Goal: Task Accomplishment & Management: Manage account settings

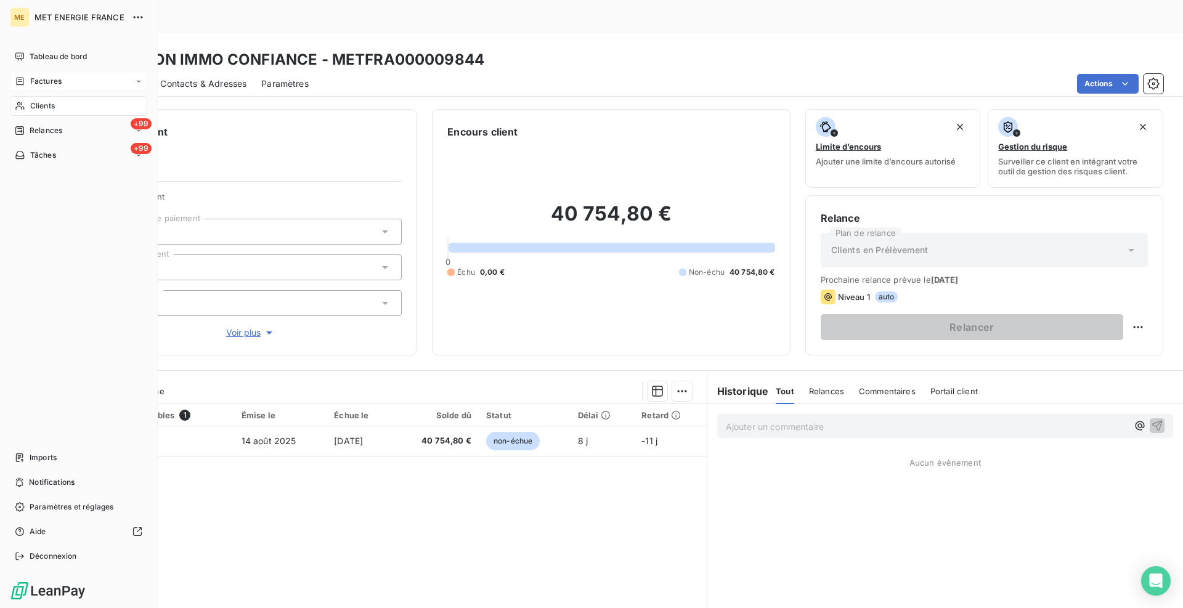
click at [46, 78] on span "Factures" at bounding box center [45, 81] width 31 height 11
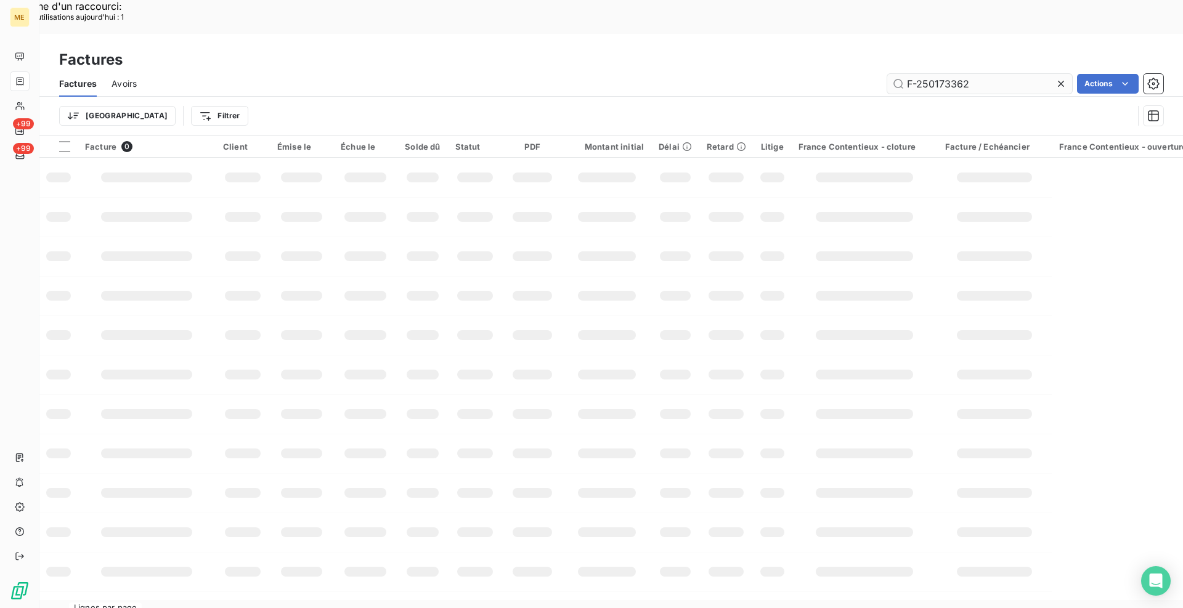
drag, startPoint x: 969, startPoint y: 47, endPoint x: 903, endPoint y: 45, distance: 66.5
click at [903, 74] on input "F-250173362" at bounding box center [979, 84] width 185 height 20
type input "F-250173519"
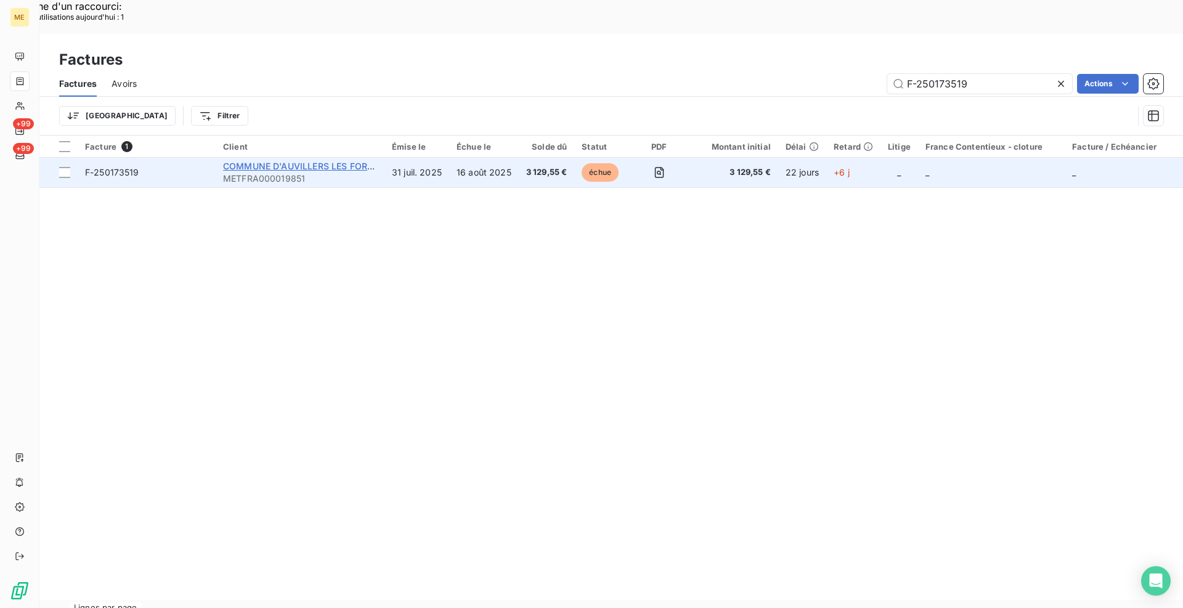
click at [312, 161] on span "COMMUNE D'AUVILLERS LES FORGES" at bounding box center [303, 166] width 161 height 10
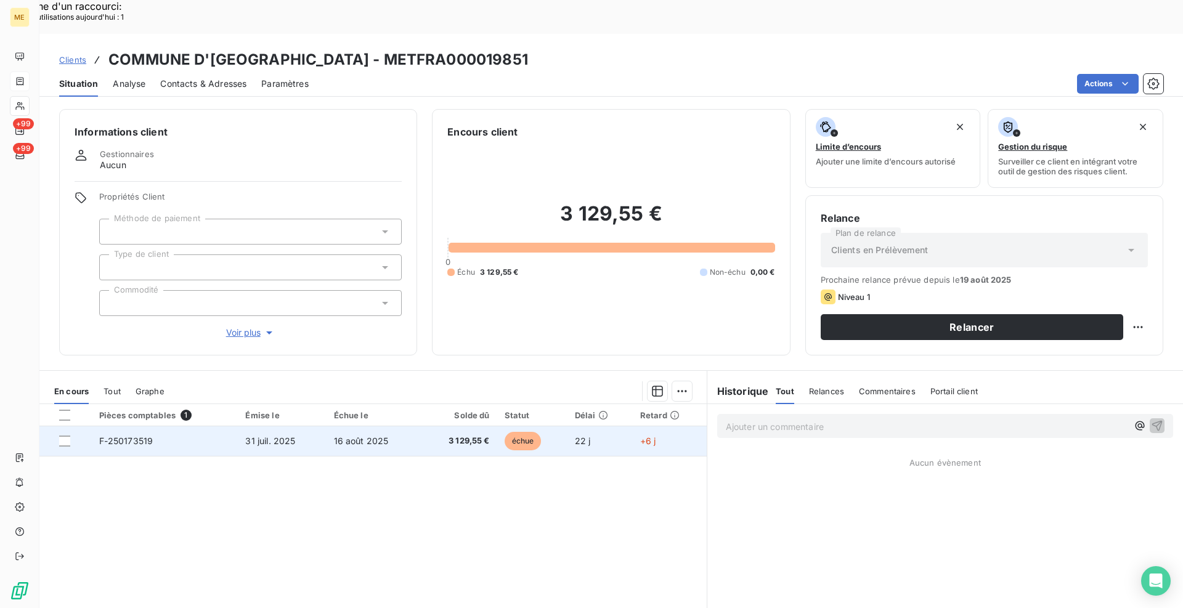
click at [230, 426] on td "F-250173519" at bounding box center [165, 441] width 147 height 30
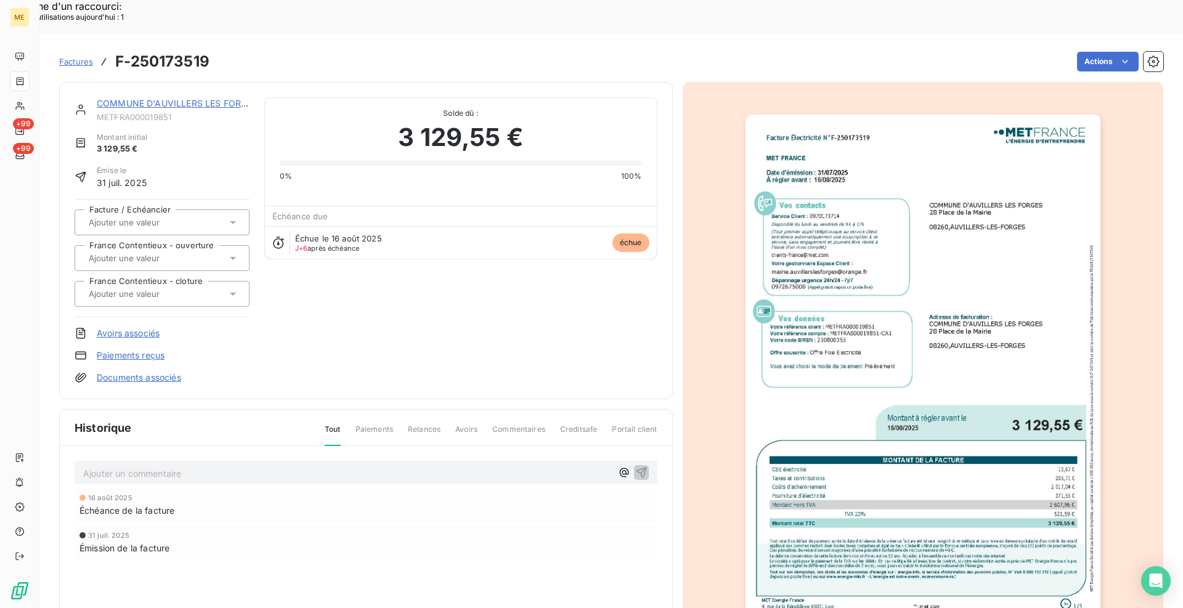
click at [796, 302] on img "button" at bounding box center [922, 365] width 355 height 501
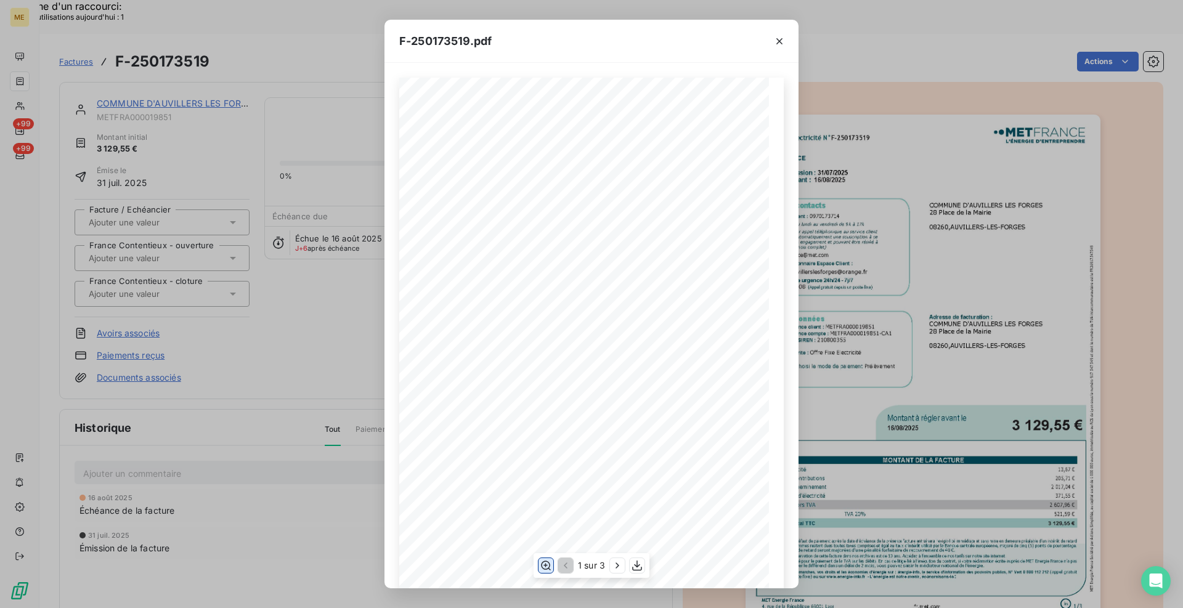
click at [551, 565] on icon "button" at bounding box center [546, 565] width 12 height 12
click at [615, 567] on icon "button" at bounding box center [617, 565] width 12 height 12
click at [634, 565] on icon "button" at bounding box center [638, 565] width 12 height 12
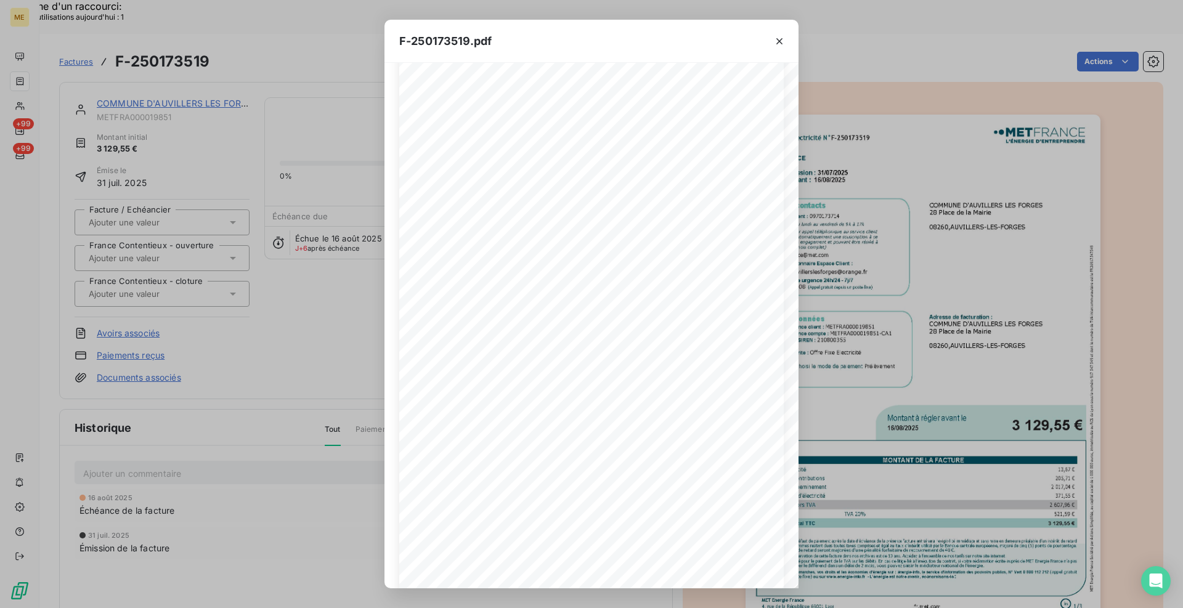
click at [777, 41] on icon "button" at bounding box center [779, 41] width 12 height 12
click at [779, 40] on icon "button" at bounding box center [779, 41] width 12 height 12
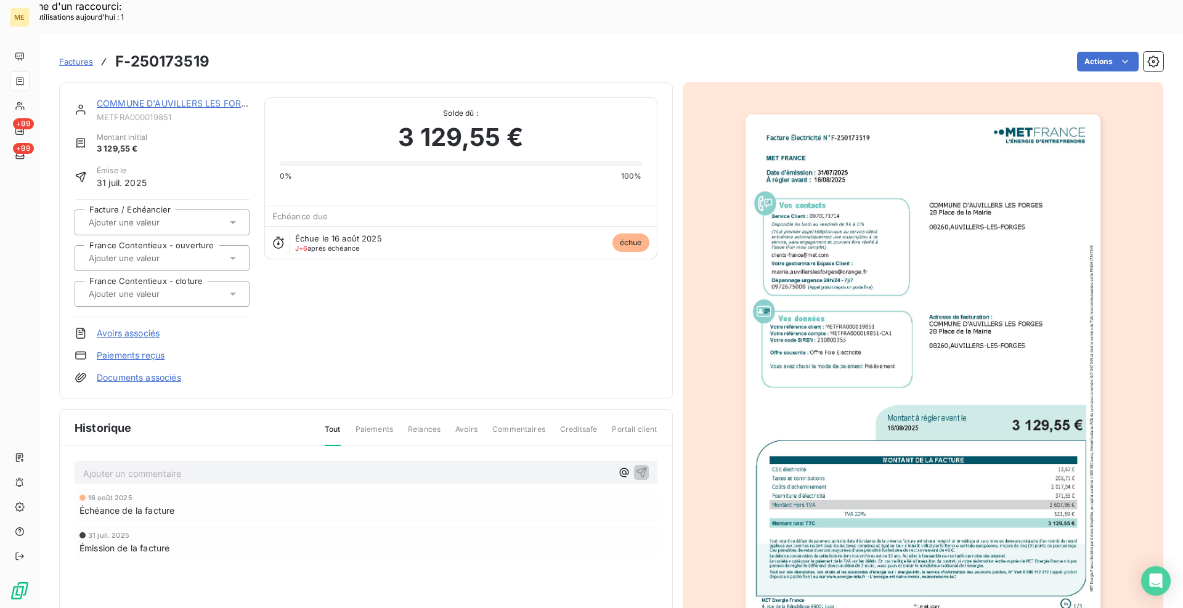
click at [204, 98] on link "COMMUNE D'AUVILLERS LES FORGES" at bounding box center [177, 103] width 161 height 10
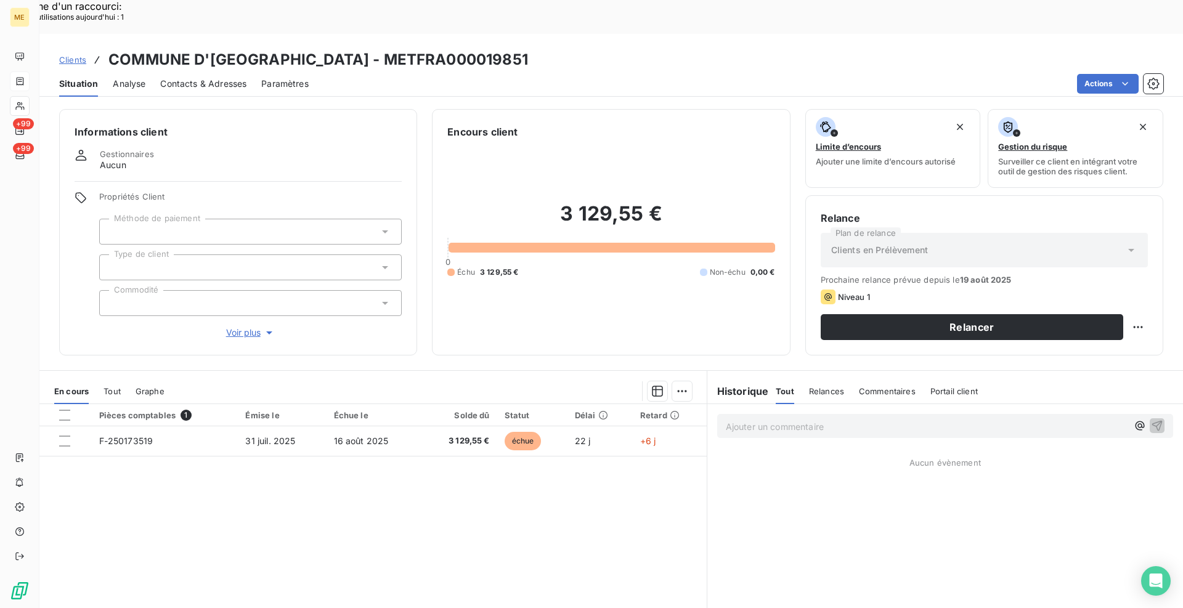
drag, startPoint x: 544, startPoint y: 26, endPoint x: 406, endPoint y: 26, distance: 138.0
click at [406, 49] on div "Clients COMMUNE D'[GEOGRAPHIC_DATA] - METFRA000019851" at bounding box center [610, 60] width 1143 height 22
copy h3 "METFRA000019851"
click at [79, 55] on span "Clients" at bounding box center [72, 60] width 27 height 10
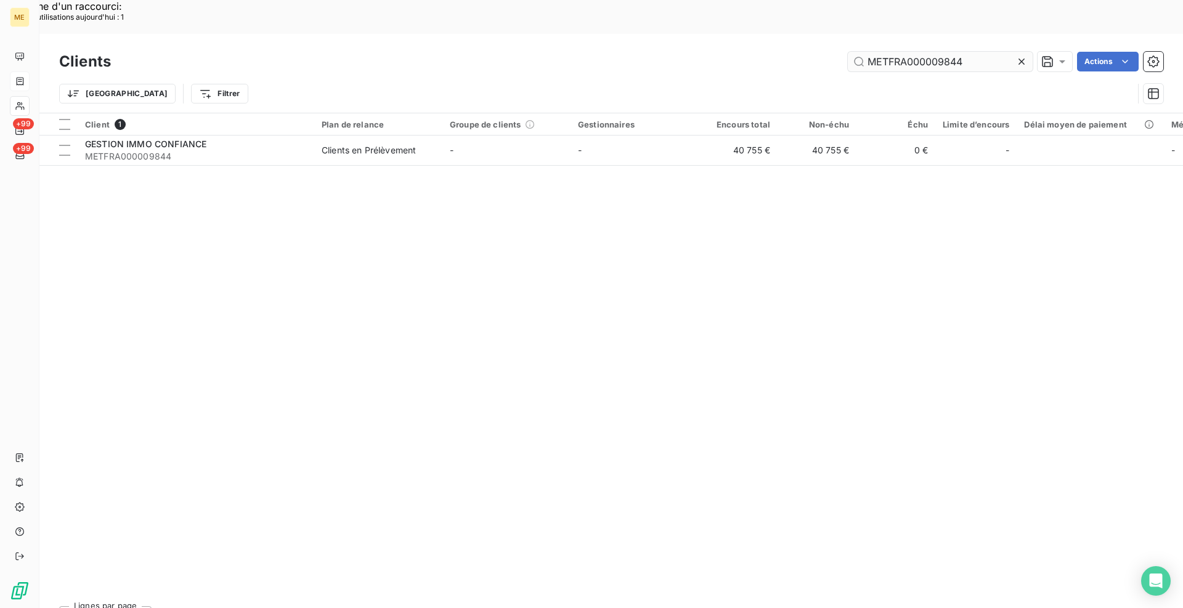
click at [921, 52] on input "METFRA000009844" at bounding box center [939, 62] width 185 height 20
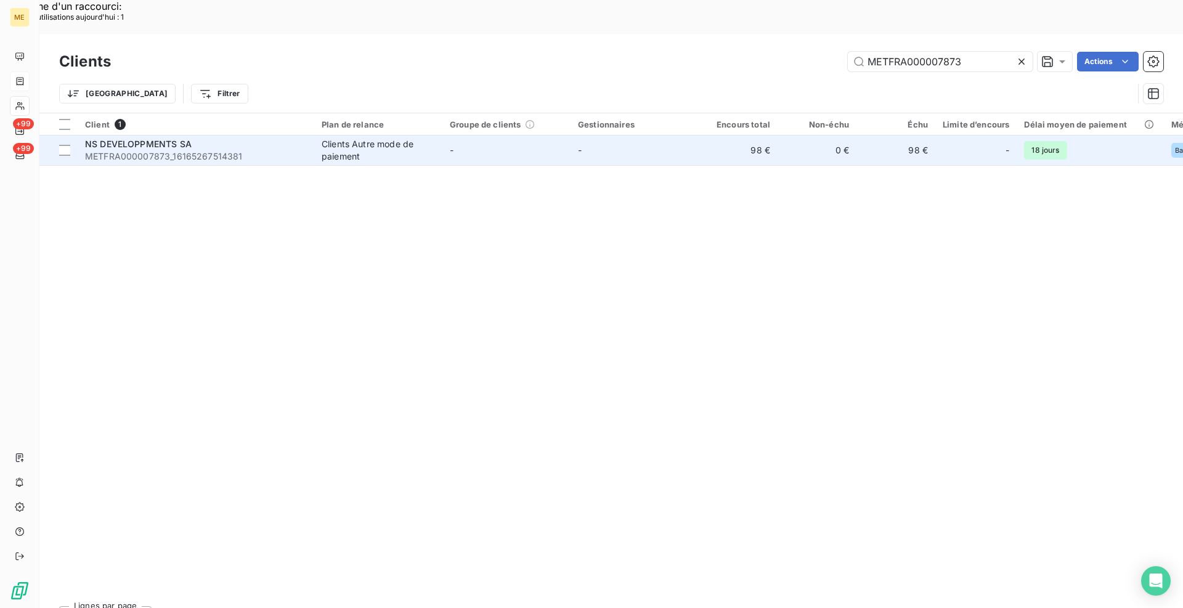
type input "METFRA000007873"
click at [313, 135] on td "NS DEVELOPPMENTS SA METFRA000007873_16165267514381" at bounding box center [196, 150] width 237 height 30
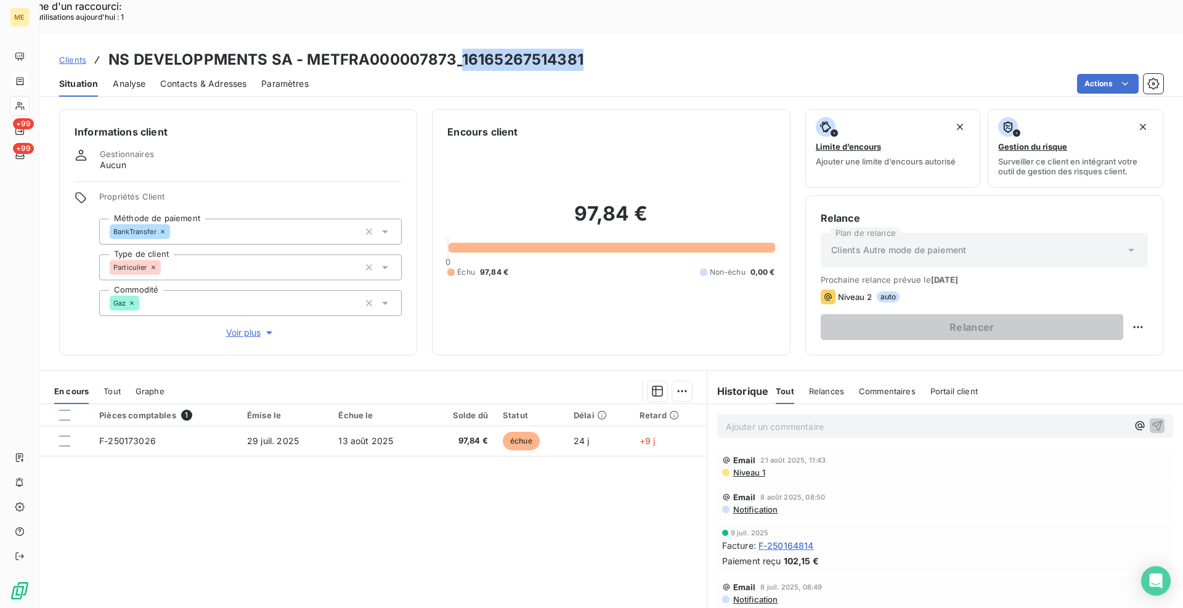
drag, startPoint x: 586, startPoint y: 23, endPoint x: 461, endPoint y: 20, distance: 124.5
click at [461, 49] on div "Clients NS DEVELOPPMENTS SA - METFRA000007873_16165267514381" at bounding box center [610, 60] width 1143 height 22
copy h3 "16165267514381"
click at [791, 326] on div "Informations client Gestionnaires Aucun Propriétés Client Méthode de paiement B…" at bounding box center [610, 372] width 1143 height 540
click at [807, 419] on p "Ajouter un commentaire ﻿" at bounding box center [927, 426] width 402 height 15
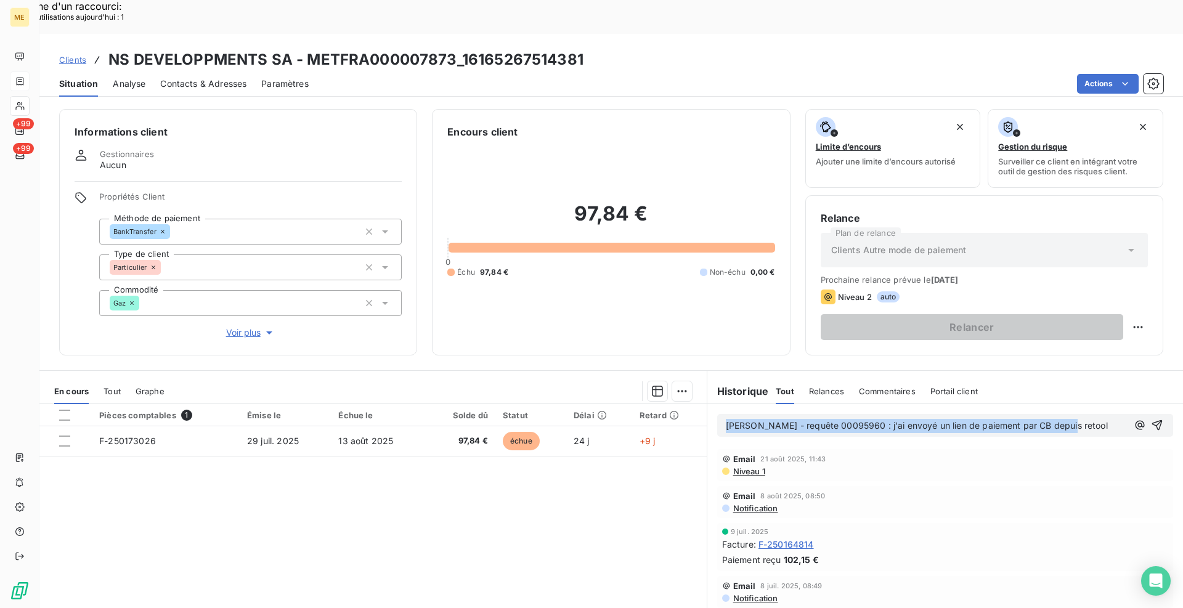
drag, startPoint x: 1059, startPoint y: 394, endPoint x: 688, endPoint y: 386, distance: 371.5
click at [688, 386] on div "En cours Tout Graphe Pièces comptables 1 Émise le Échue le Solde dû Statut Déla…" at bounding box center [610, 524] width 1143 height 308
copy span "[PERSON_NAME] - requête 00095960 : j'ai envoyé un lien de paiement par CB depui…"
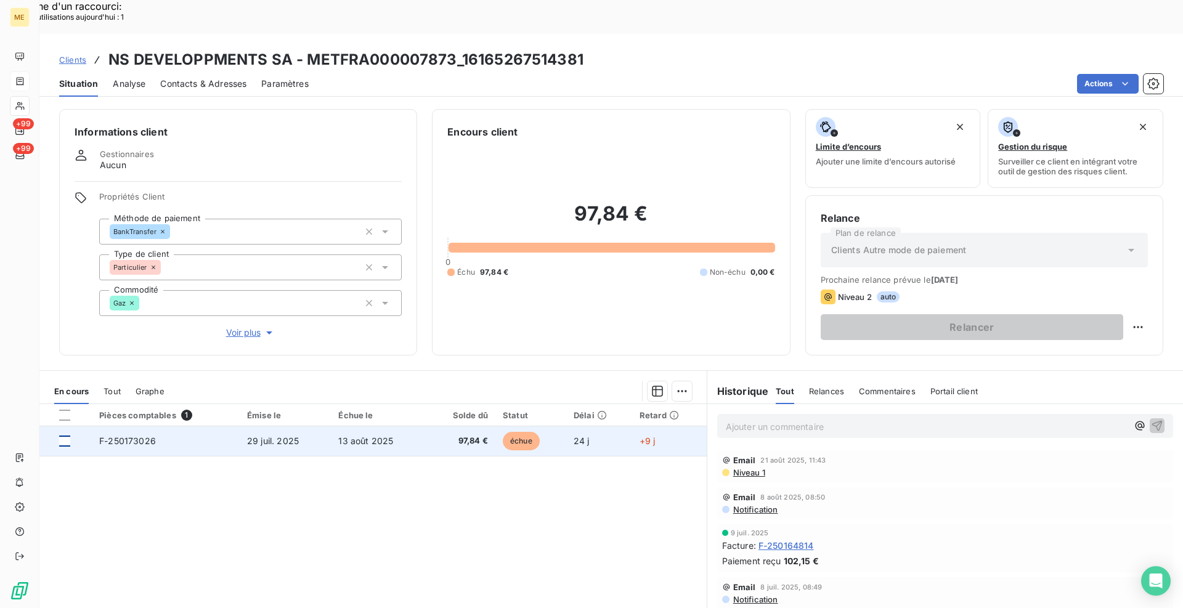
click at [68, 435] on div at bounding box center [64, 440] width 11 height 11
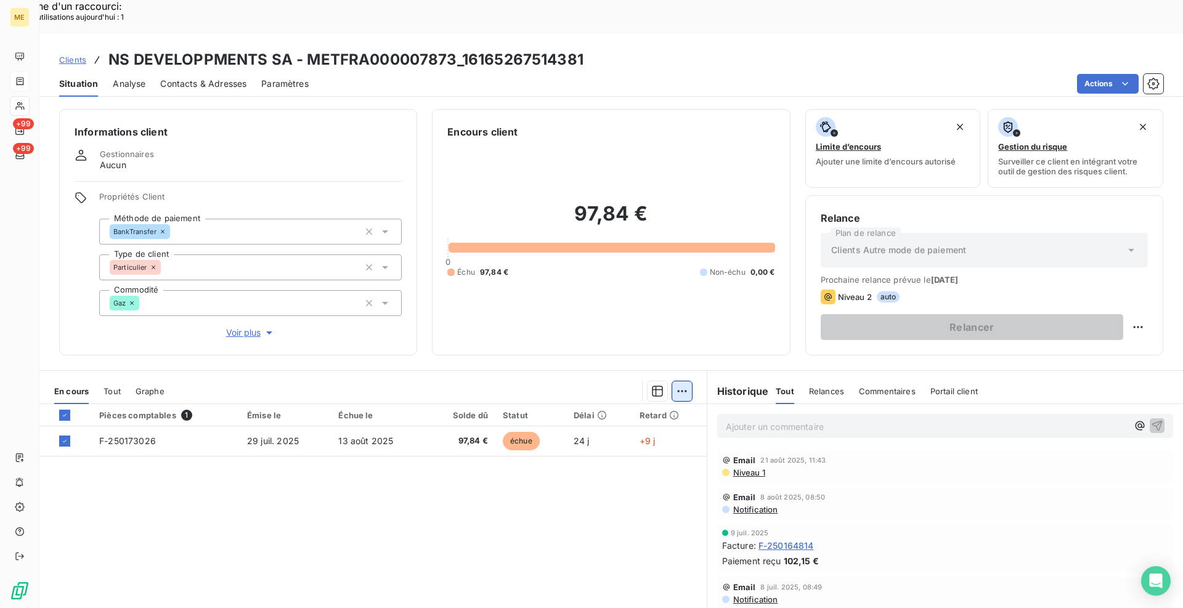
click at [641, 405] on div "Ajouter une promesse de paiement (1 facture)" at bounding box center [571, 407] width 217 height 20
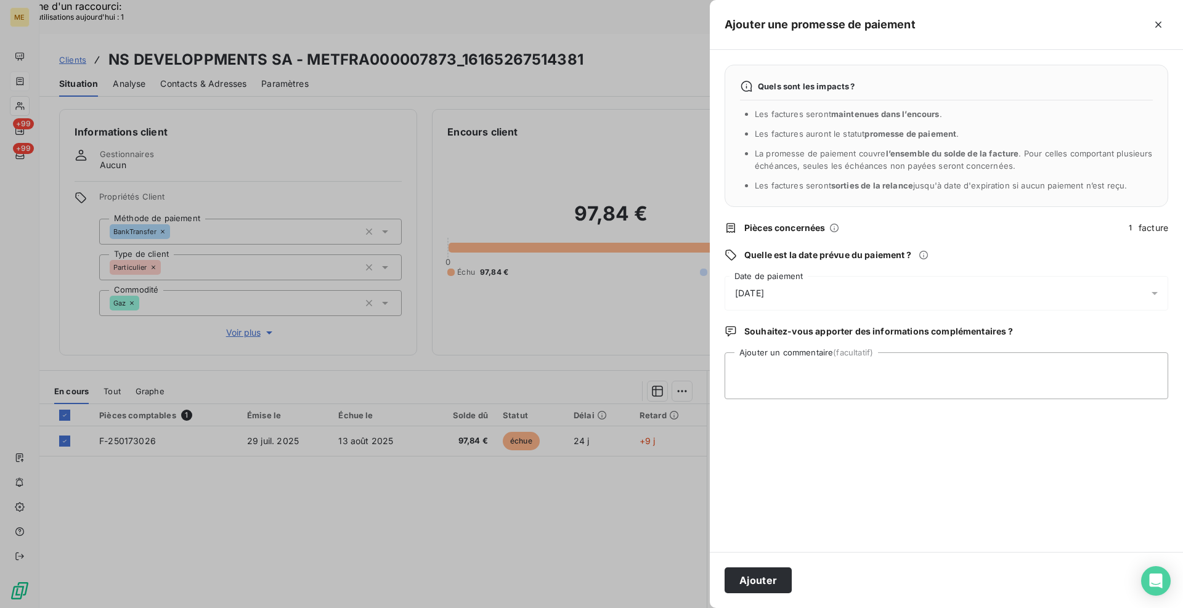
click at [812, 308] on div "[DATE]" at bounding box center [945, 293] width 443 height 34
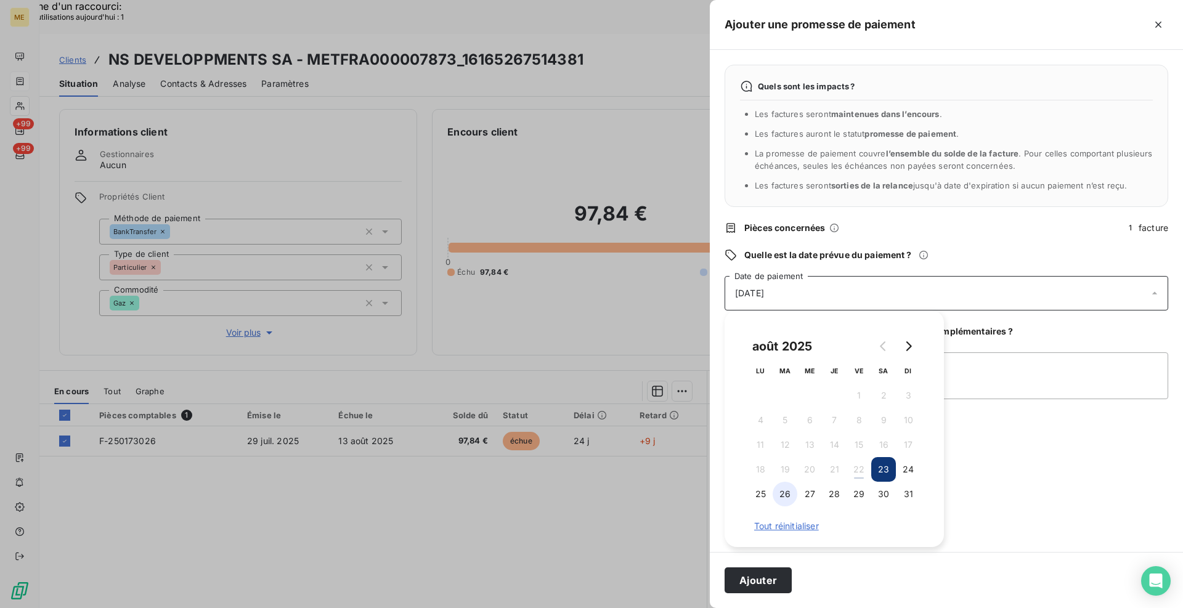
click at [782, 493] on button "26" at bounding box center [784, 494] width 25 height 25
click at [972, 361] on textarea "Ajouter un commentaire (facultatif)" at bounding box center [945, 375] width 443 height 47
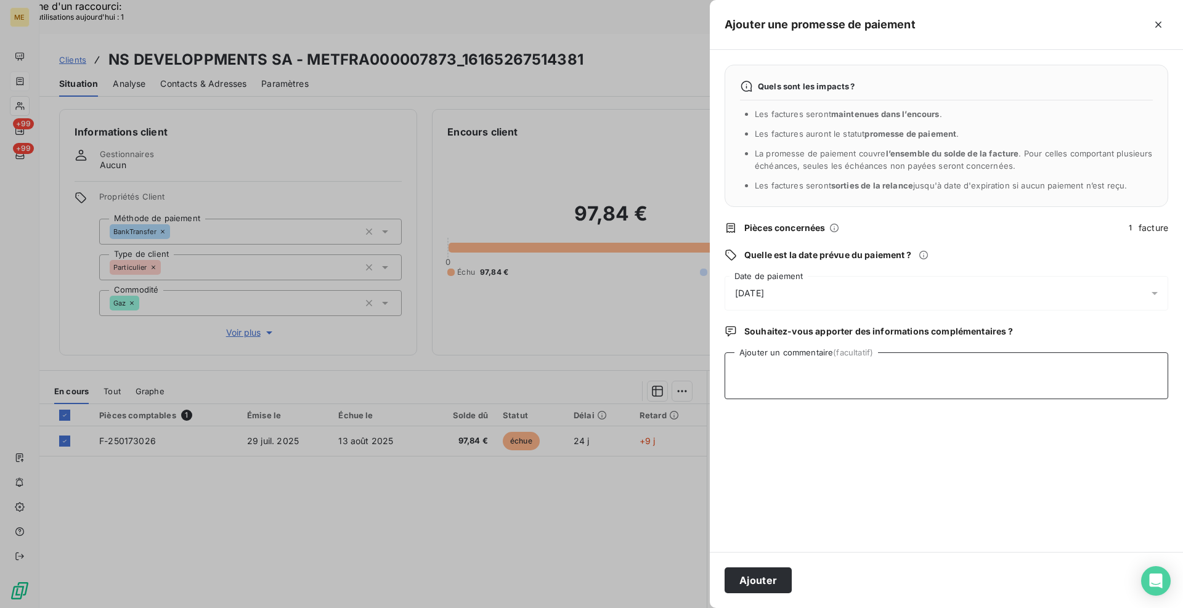
paste textarea "[PERSON_NAME] - requête 00095960 : j'ai envoyé un lien de paiement par CB depui…"
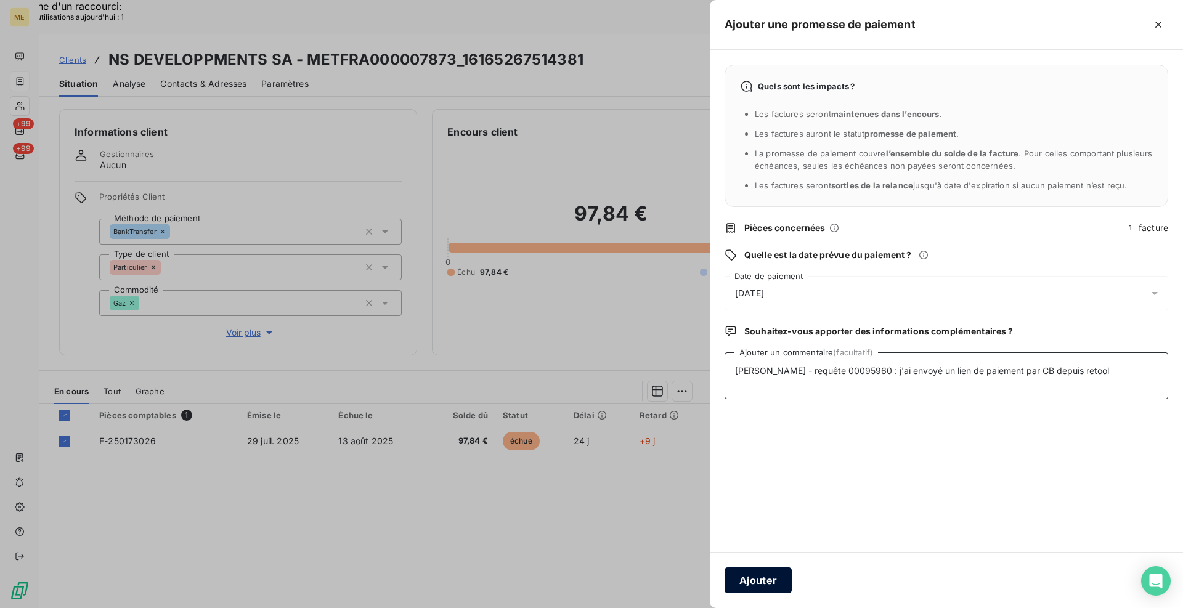
type textarea "[PERSON_NAME] - requête 00095960 : j'ai envoyé un lien de paiement par CB depui…"
click at [775, 580] on button "Ajouter" at bounding box center [757, 580] width 67 height 26
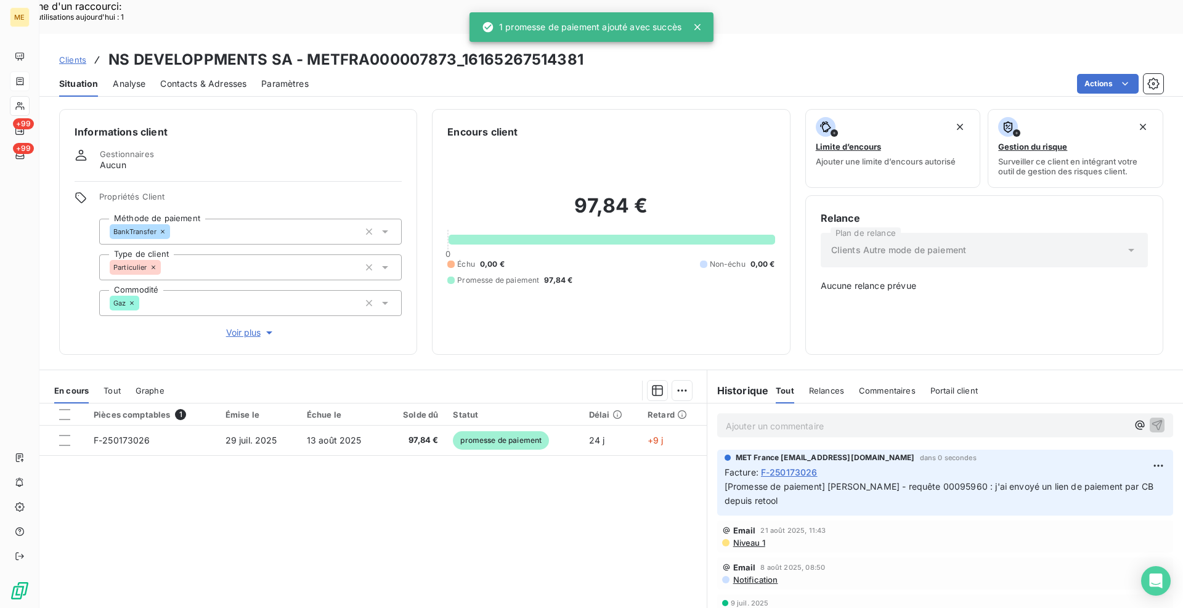
click at [258, 326] on span "Voir plus" at bounding box center [250, 332] width 49 height 12
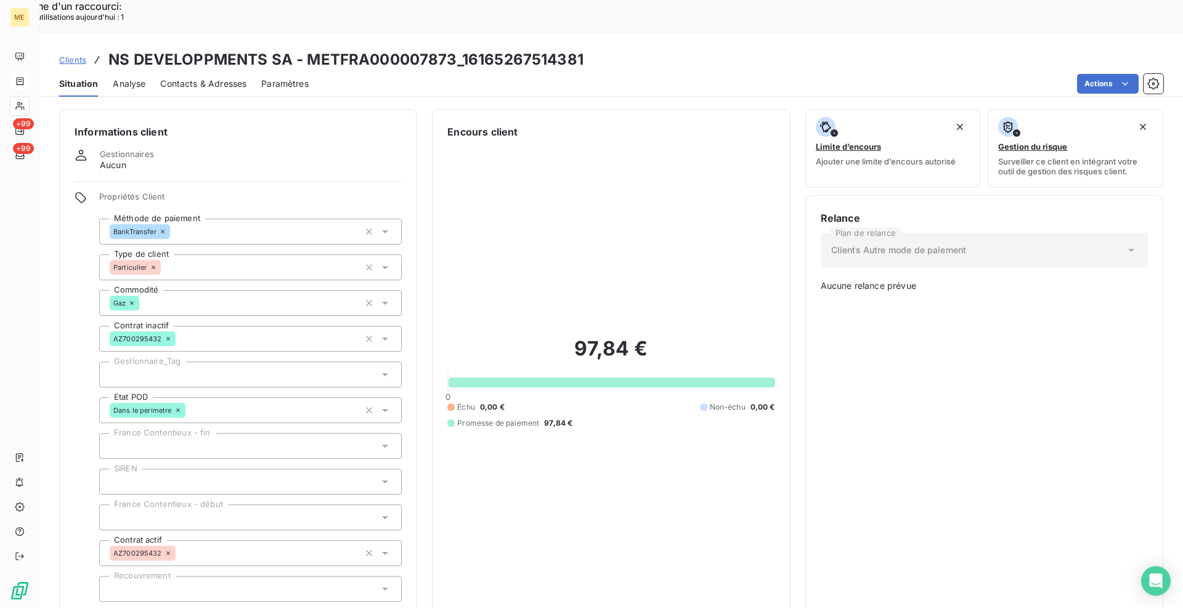
click at [261, 362] on div at bounding box center [250, 375] width 302 height 26
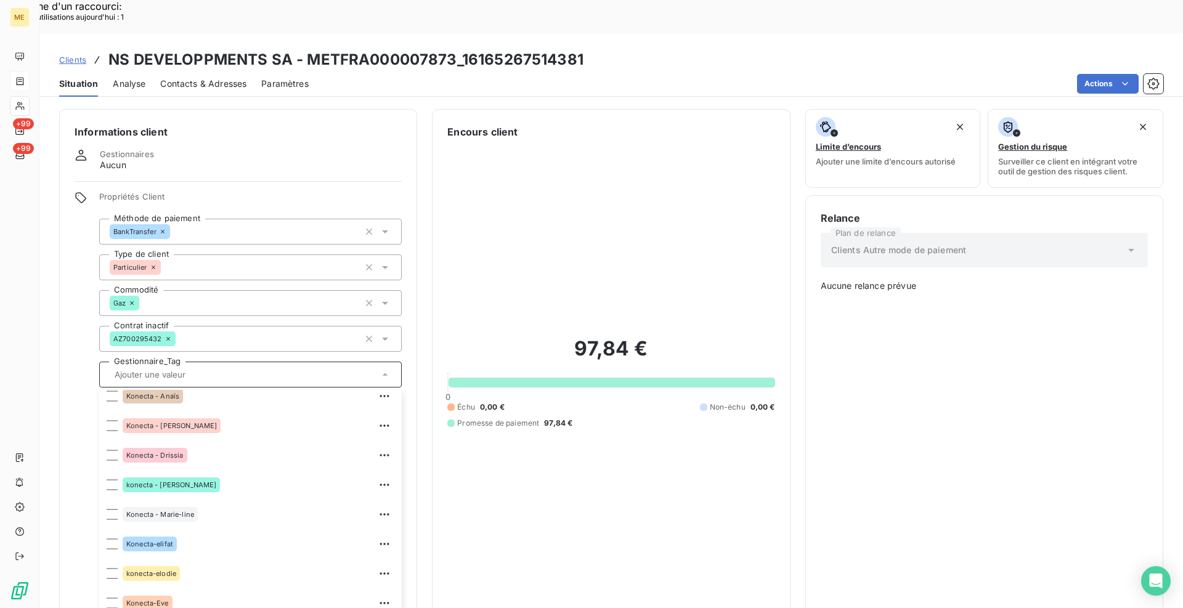
scroll to position [308, 0]
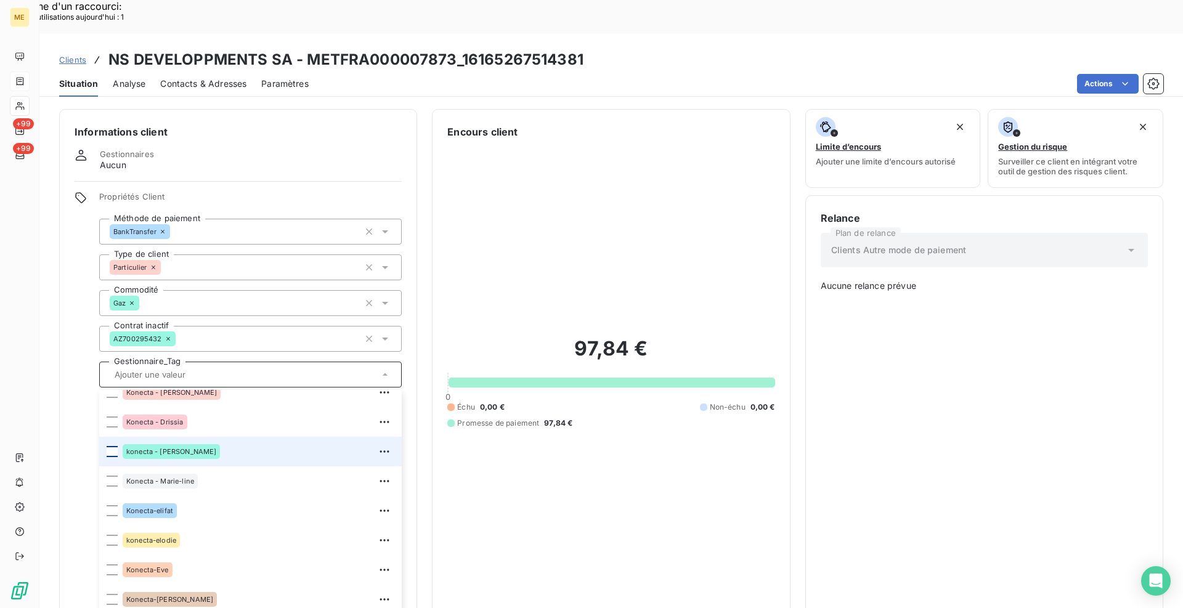
click at [116, 446] on div at bounding box center [112, 451] width 11 height 11
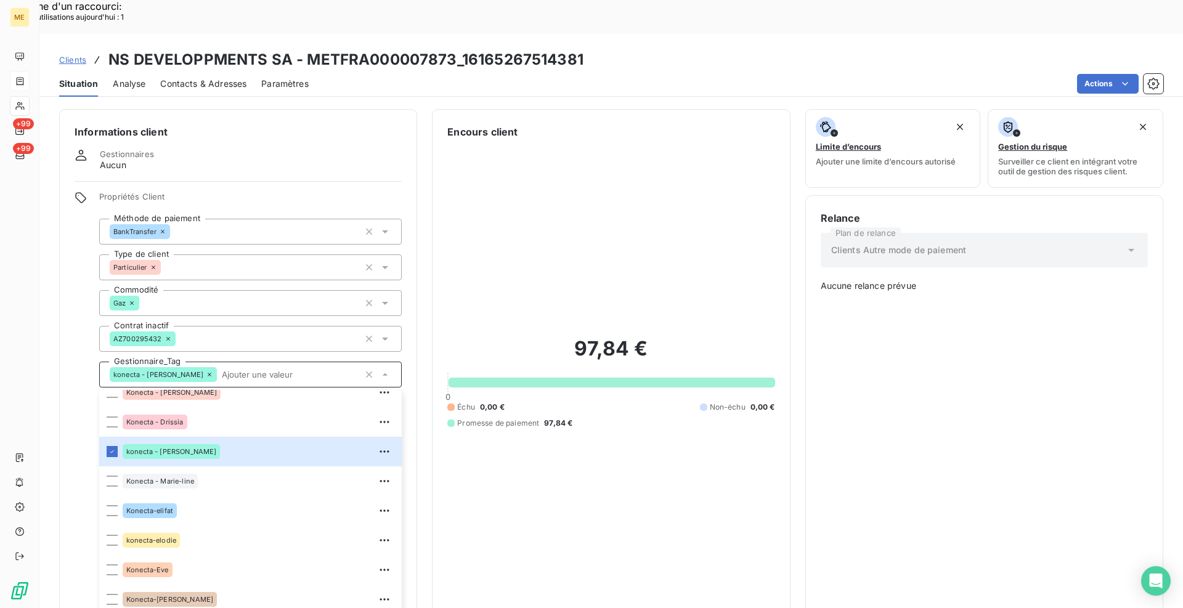
click at [424, 225] on div "Informations client Gestionnaires Aucun Propriétés Client Méthode de paiement B…" at bounding box center [610, 375] width 1143 height 532
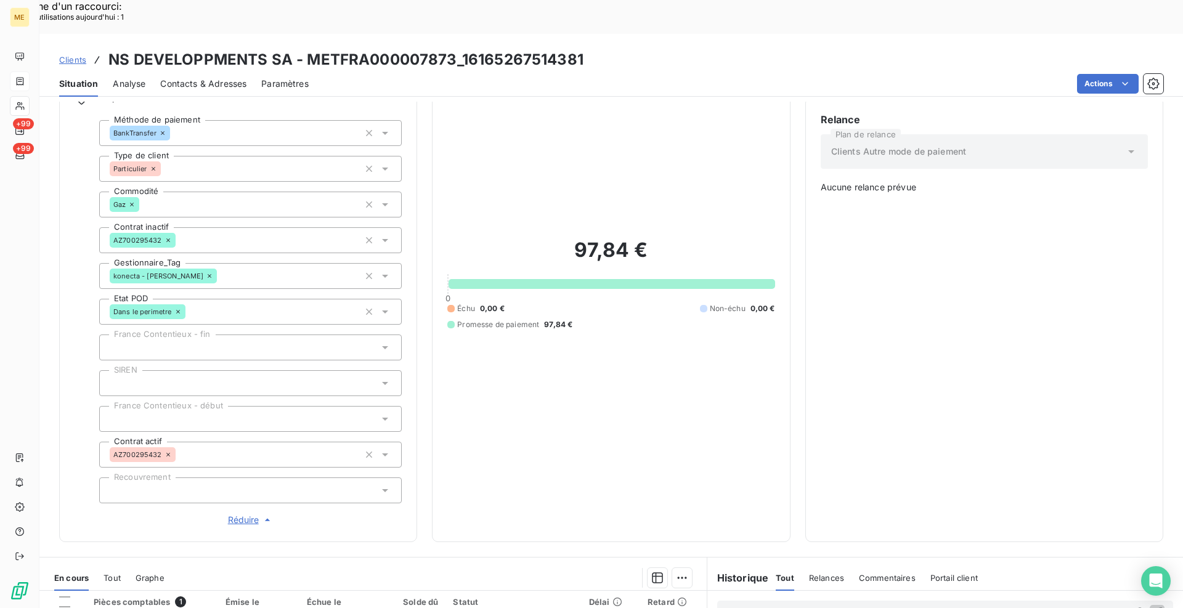
scroll to position [74, 0]
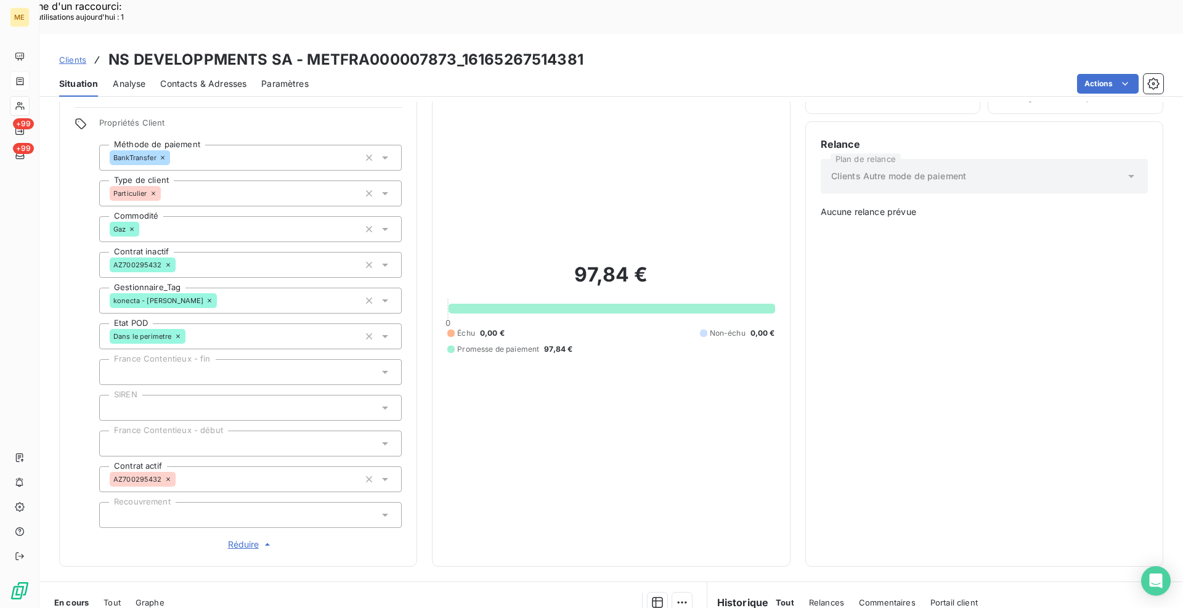
click at [386, 294] on icon at bounding box center [385, 300] width 12 height 12
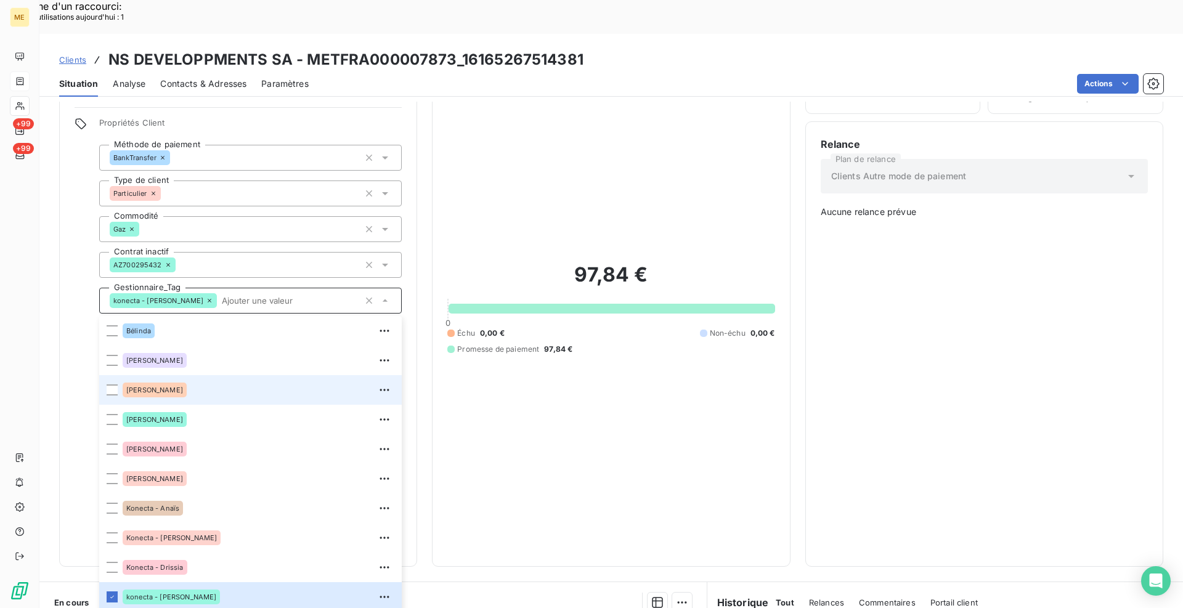
scroll to position [150, 0]
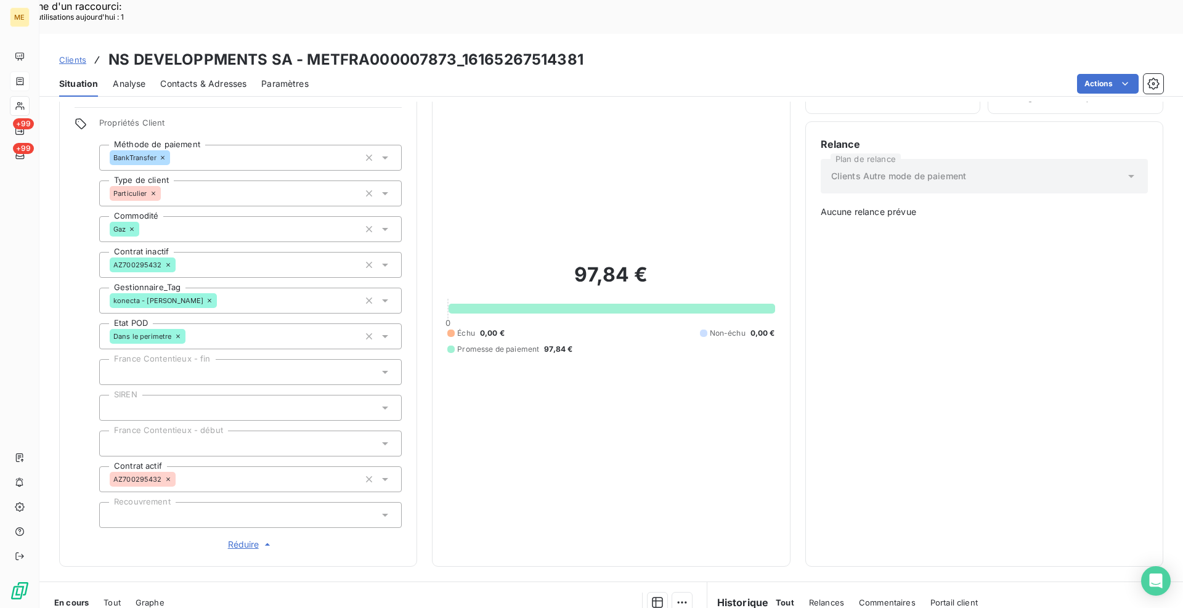
click at [414, 267] on div "Informations client Gestionnaires Aucun Propriétés Client Méthode de paiement B…" at bounding box center [610, 301] width 1143 height 532
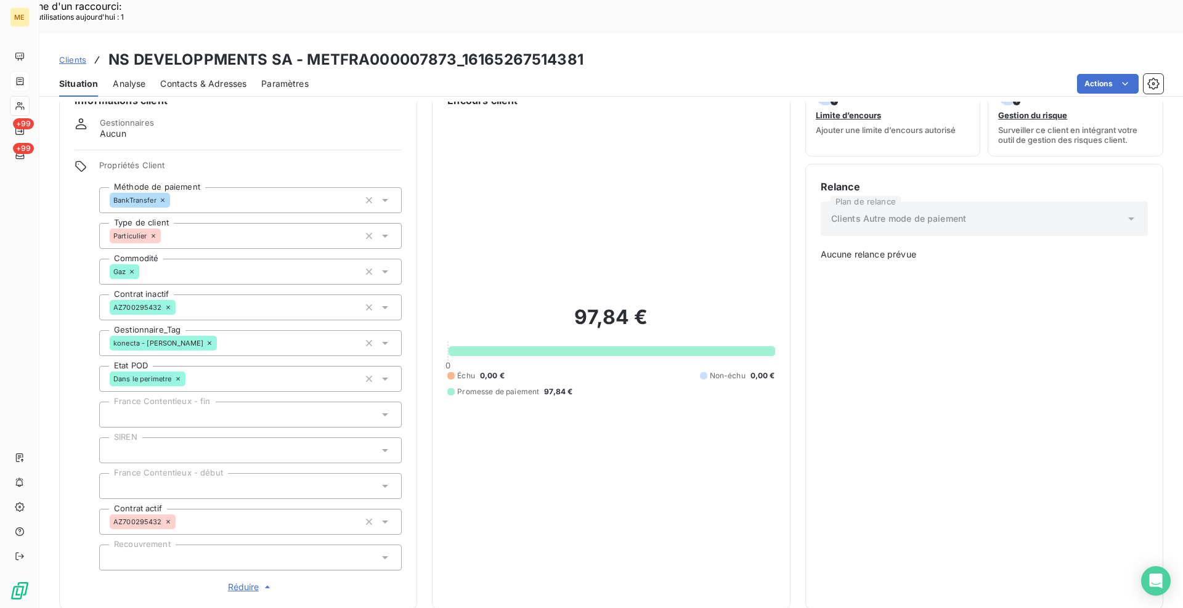
scroll to position [0, 0]
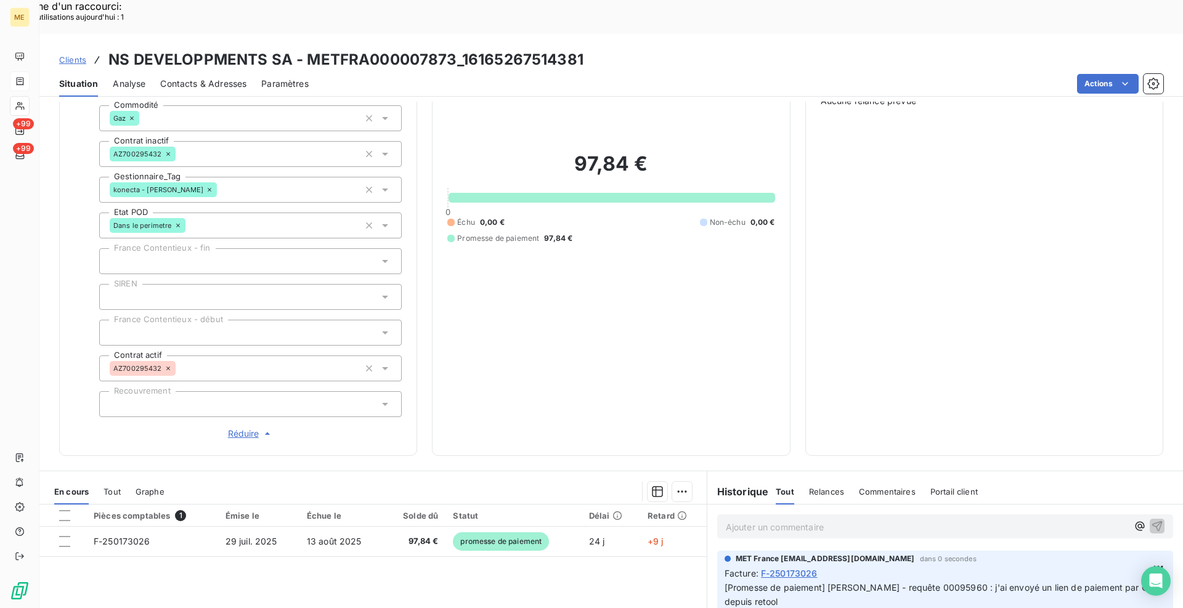
click at [265, 427] on icon "button" at bounding box center [267, 433] width 12 height 12
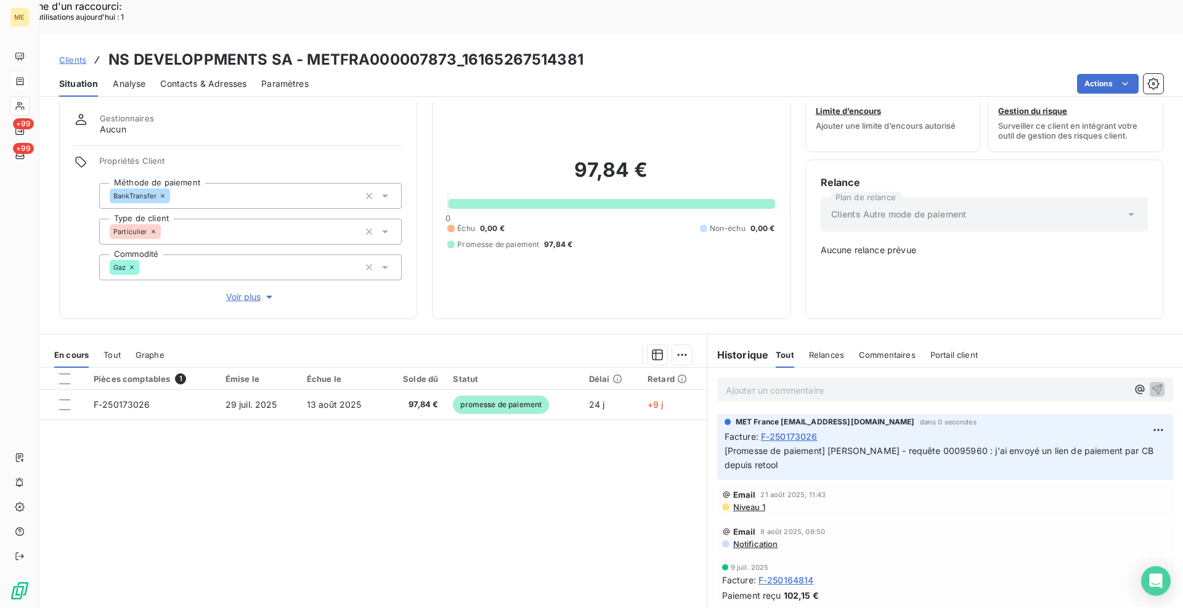
scroll to position [34, 0]
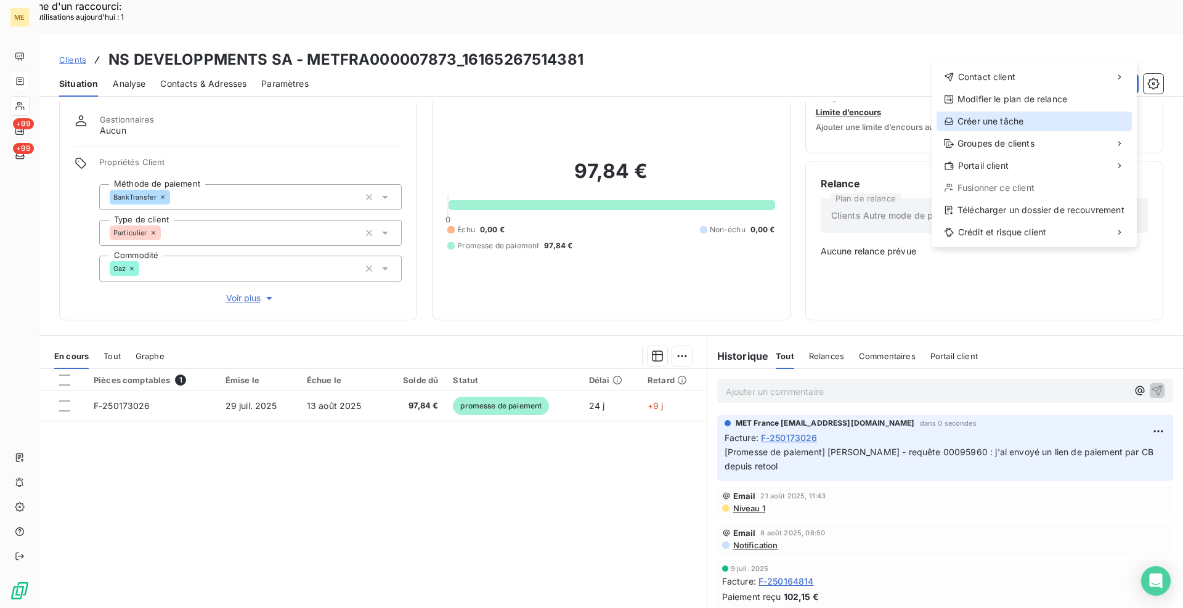
click at [981, 121] on div "Créer une tâche" at bounding box center [1033, 121] width 195 height 20
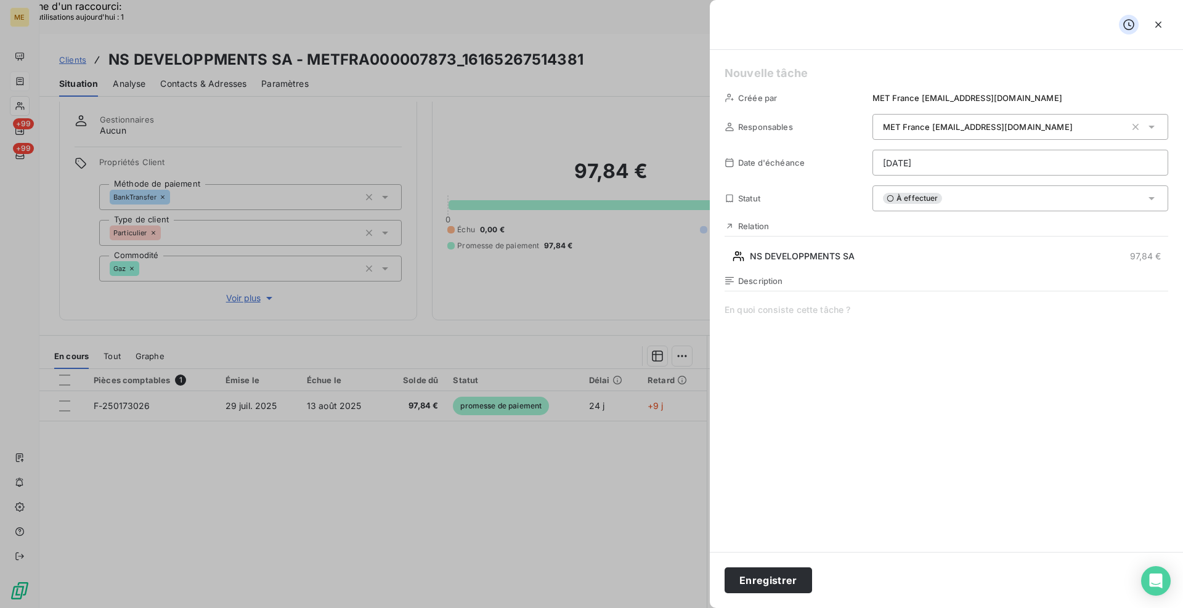
click at [753, 69] on h5 at bounding box center [945, 73] width 443 height 17
click at [916, 315] on span at bounding box center [945, 422] width 443 height 237
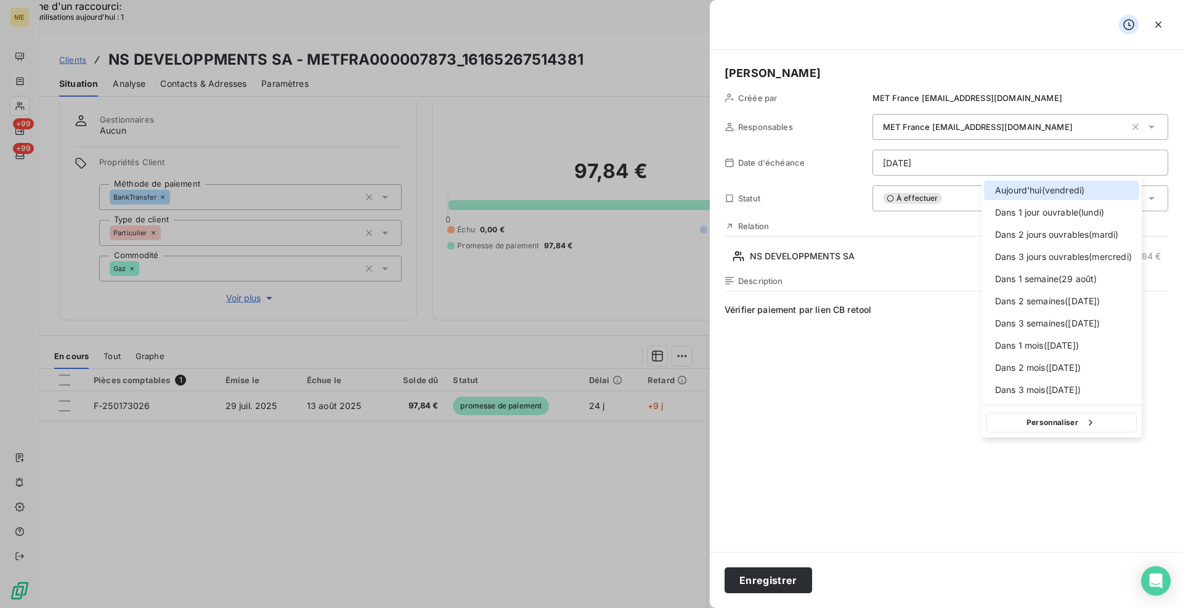
click at [1021, 229] on span "Dans 2 jours ouvrables ( mardi )" at bounding box center [1056, 234] width 123 height 12
type input "[DATE]"
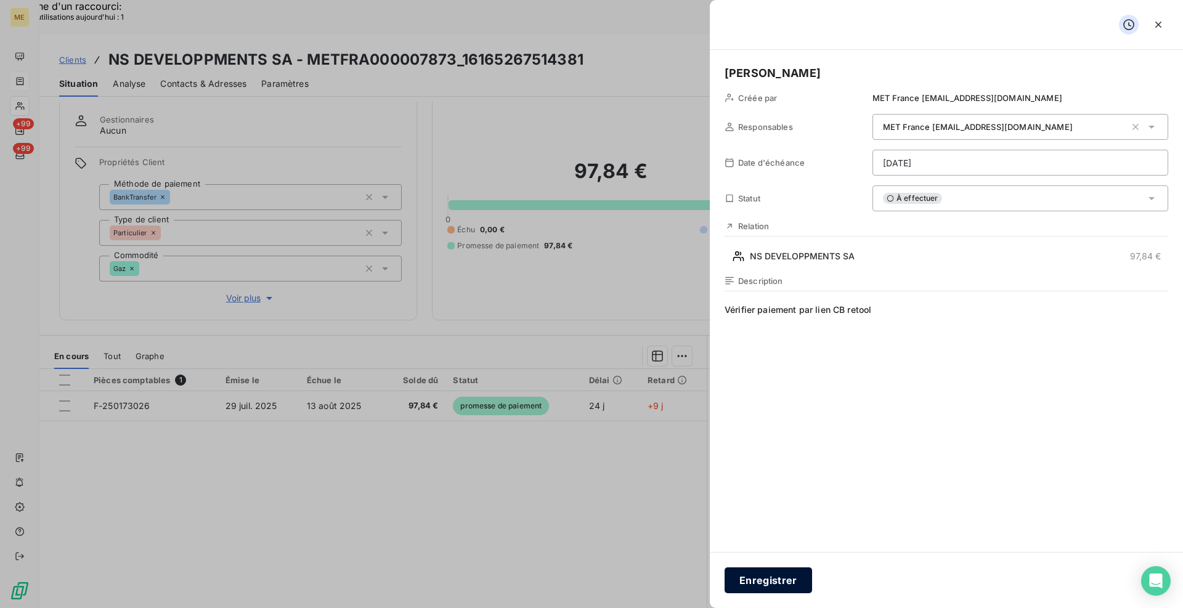
click at [795, 577] on button "Enregistrer" at bounding box center [767, 580] width 87 height 26
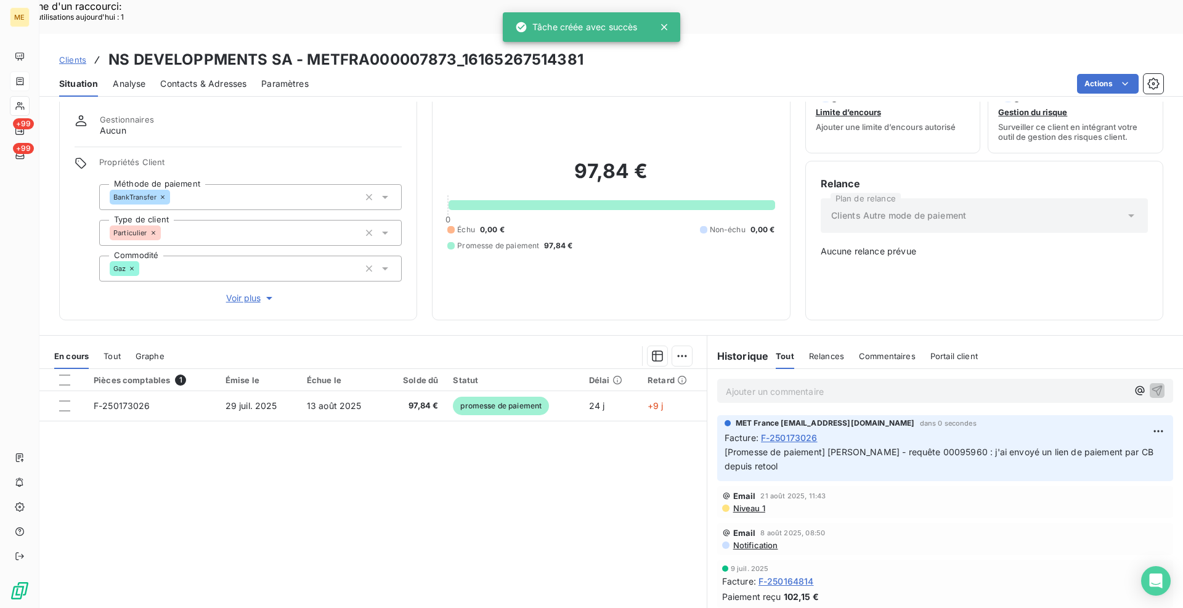
click at [256, 292] on span "Voir plus" at bounding box center [250, 298] width 49 height 12
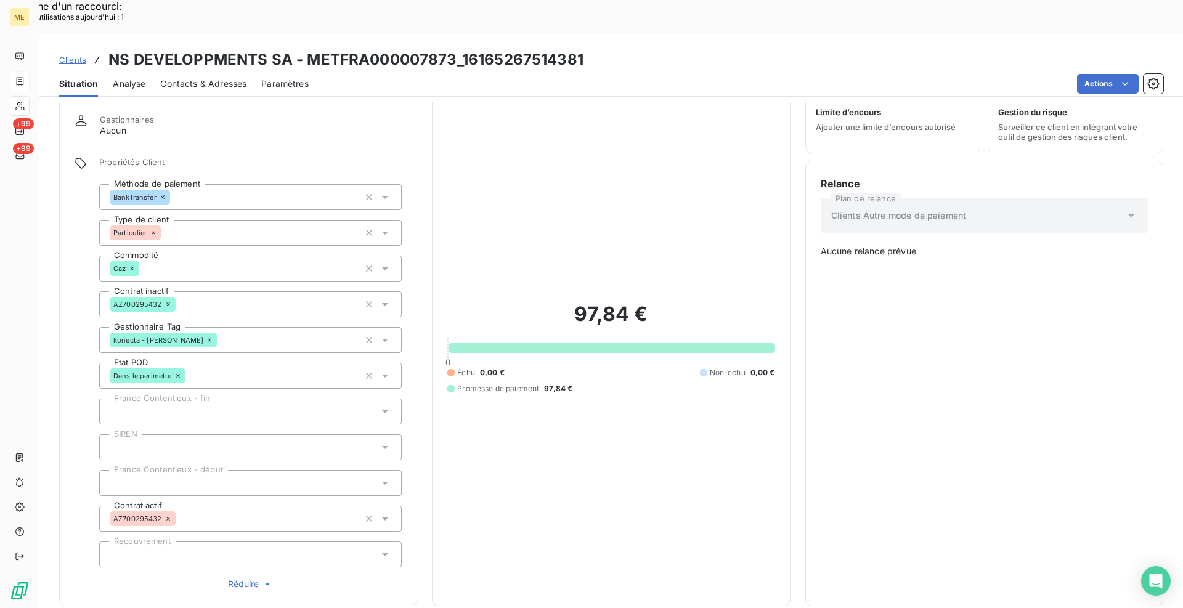
click at [385, 334] on icon at bounding box center [385, 340] width 12 height 12
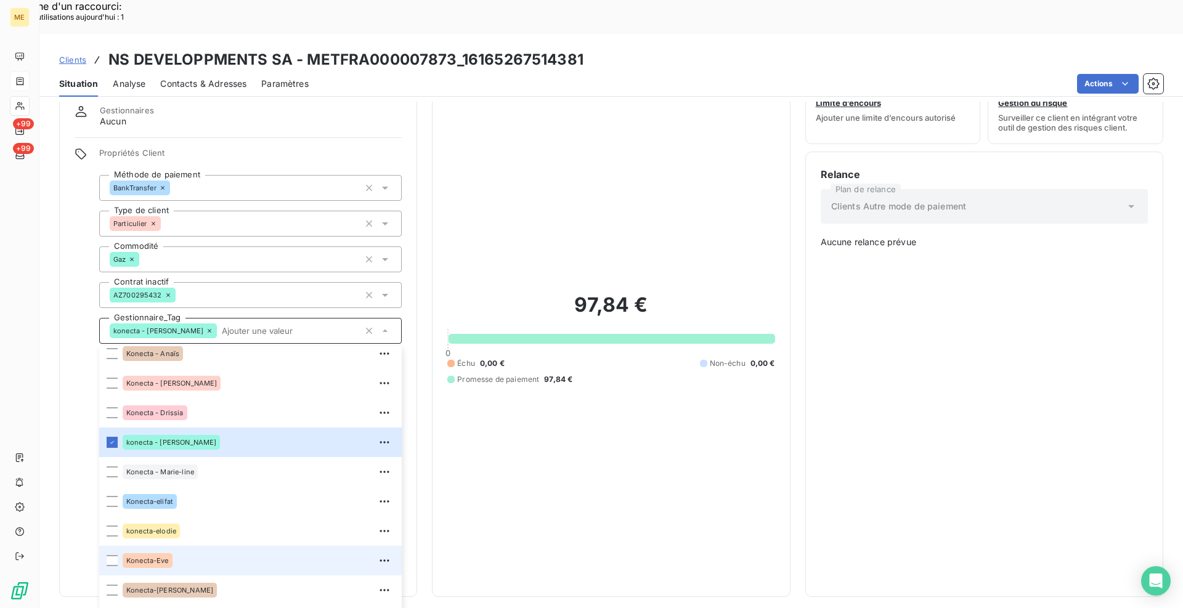
scroll to position [355, 0]
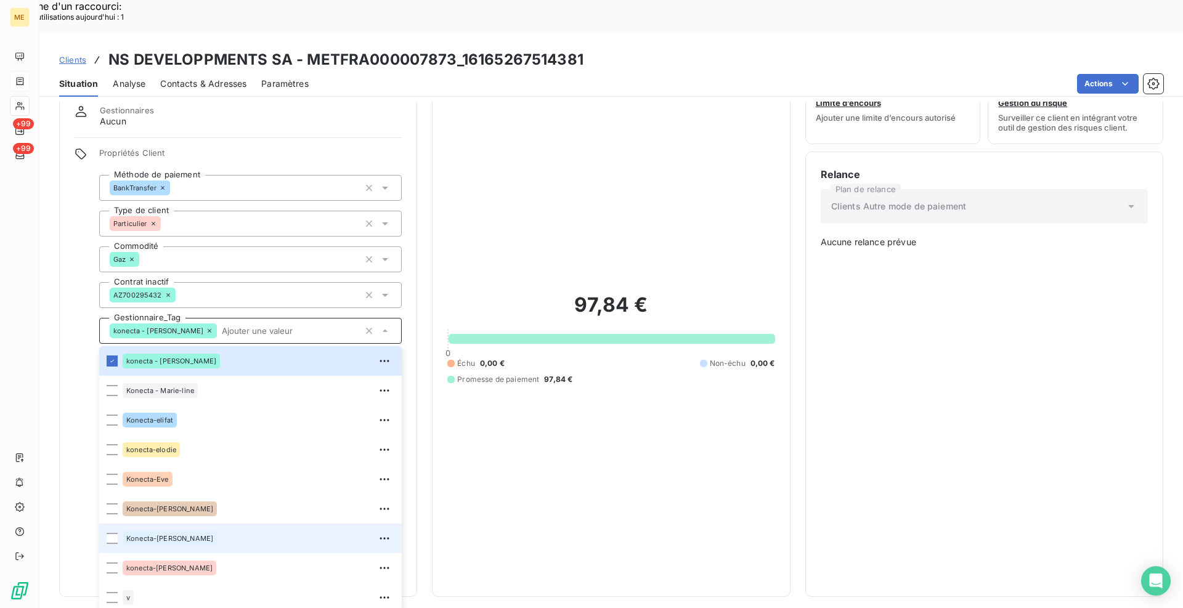
drag, startPoint x: 113, startPoint y: 501, endPoint x: 453, endPoint y: 479, distance: 340.0
click at [113, 533] on div at bounding box center [112, 538] width 11 height 11
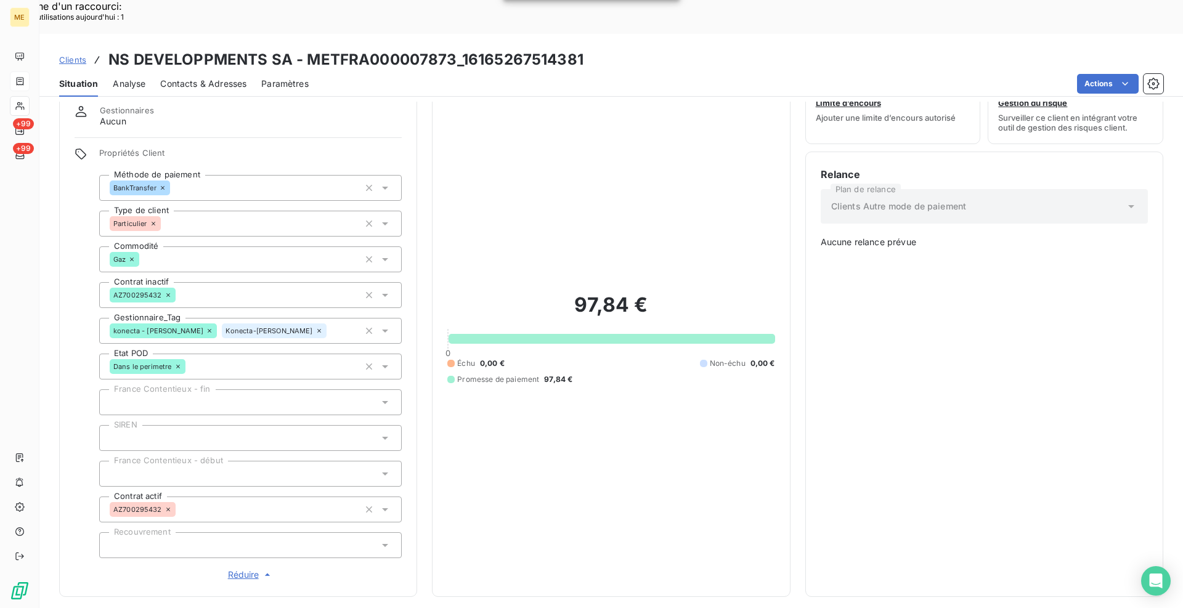
click at [418, 64] on div "Clients NS DEVELOPPMENTS SA - METFRA000007873_16165267514381 Situation Analyse …" at bounding box center [610, 338] width 1143 height 608
click at [252, 568] on span "Réduire" at bounding box center [251, 574] width 46 height 12
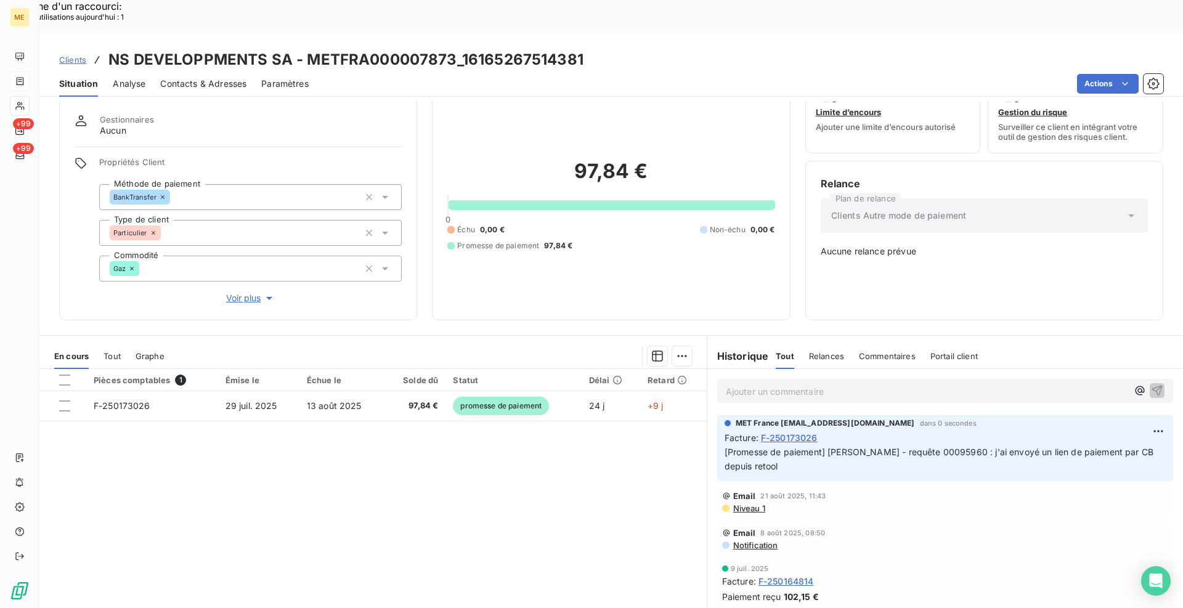
click at [419, 280] on div "Informations client Gestionnaires Aucun Propriétés Client Méthode de paiement B…" at bounding box center [610, 198] width 1143 height 246
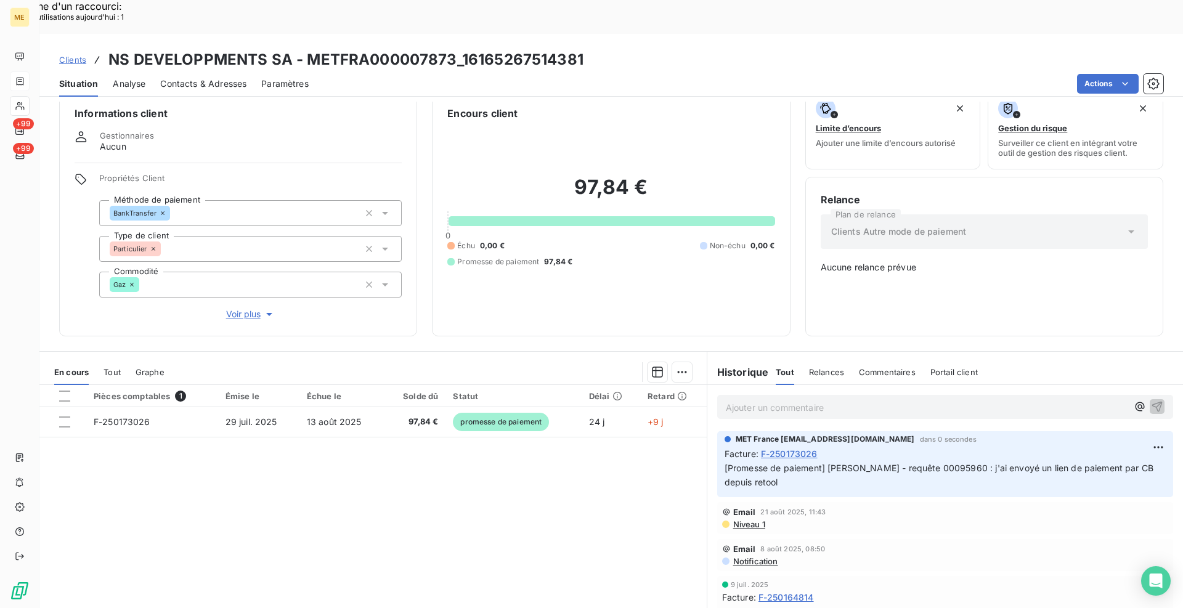
scroll to position [0, 0]
